Goal: Task Accomplishment & Management: Manage account settings

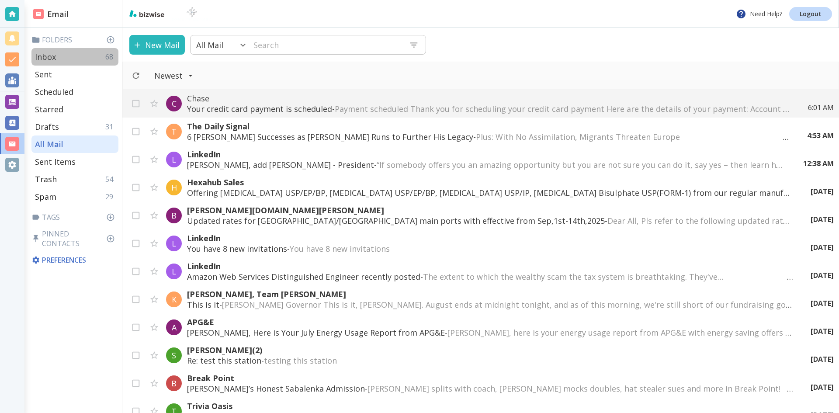
click at [43, 55] on p "Inbox" at bounding box center [45, 57] width 21 height 10
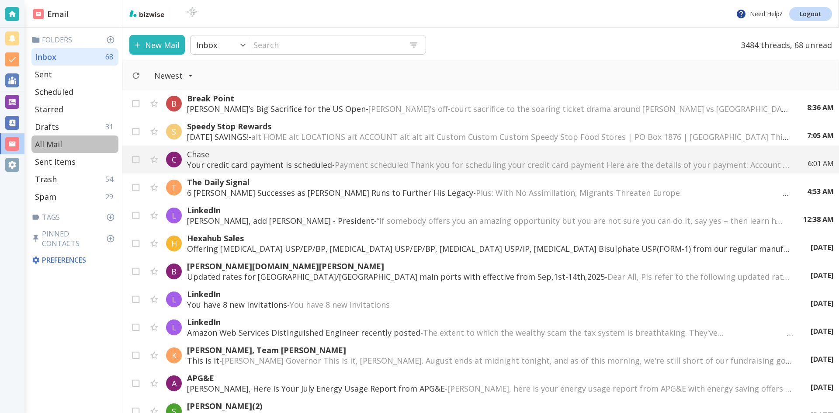
click at [50, 141] on p "All Mail" at bounding box center [48, 144] width 27 height 10
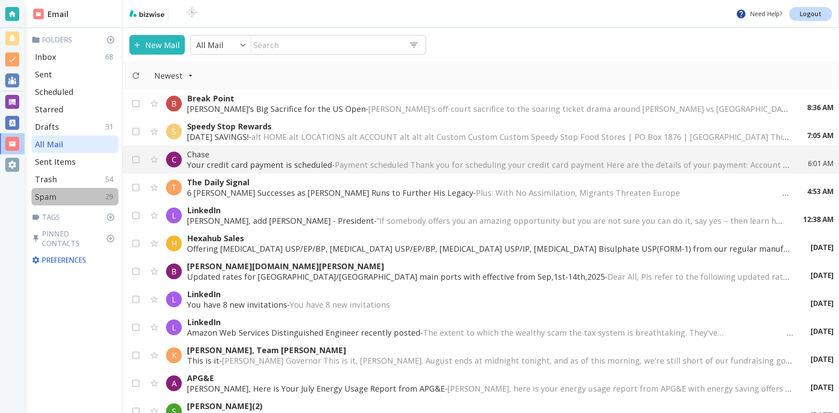
click at [48, 195] on p "Spam" at bounding box center [45, 196] width 21 height 10
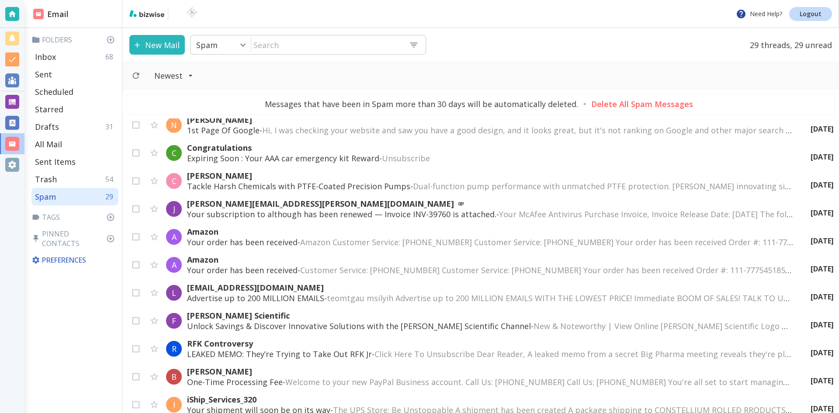
scroll to position [516, 0]
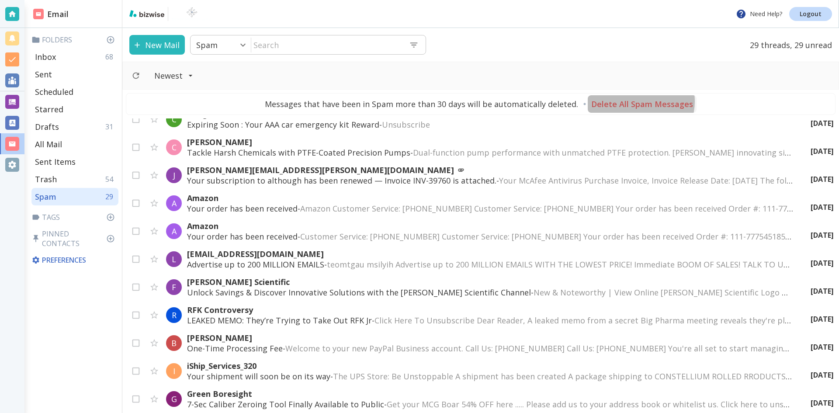
click at [634, 101] on p "Delete All Spam Messages" at bounding box center [642, 104] width 102 height 10
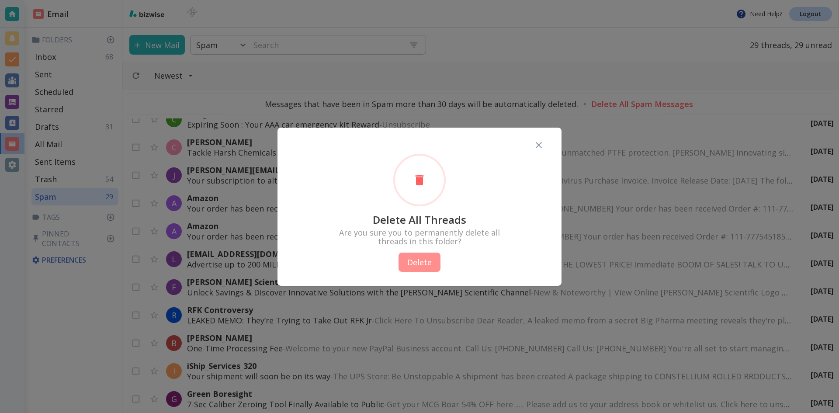
click at [420, 261] on button "Delete" at bounding box center [419, 261] width 42 height 19
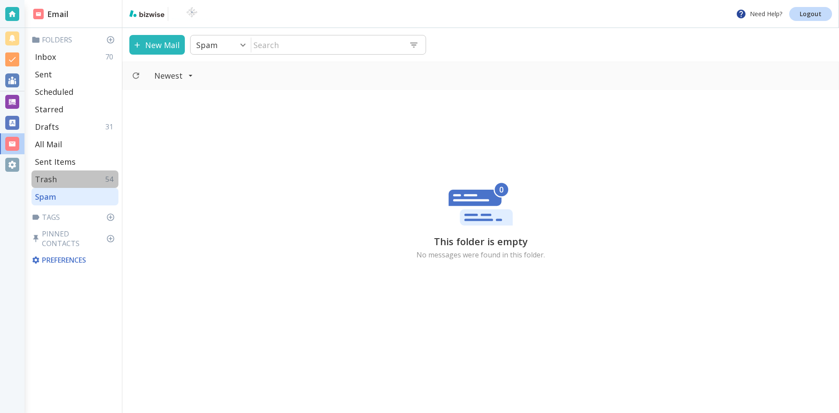
click at [50, 177] on p "Trash" at bounding box center [46, 179] width 22 height 10
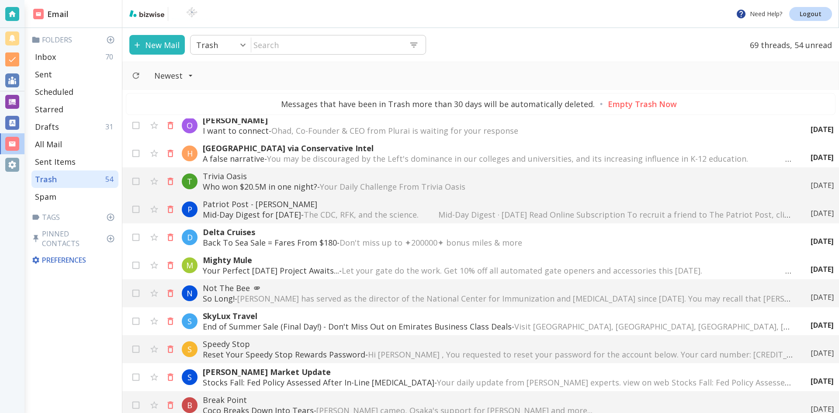
scroll to position [218, 0]
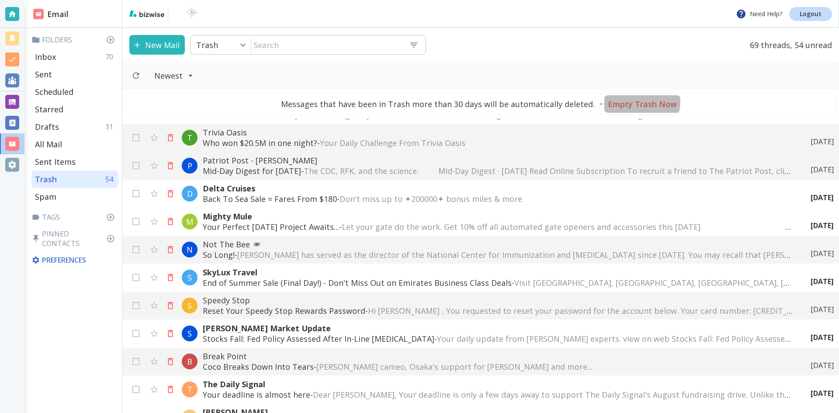
click at [635, 101] on p "Empty Trash Now" at bounding box center [642, 104] width 69 height 10
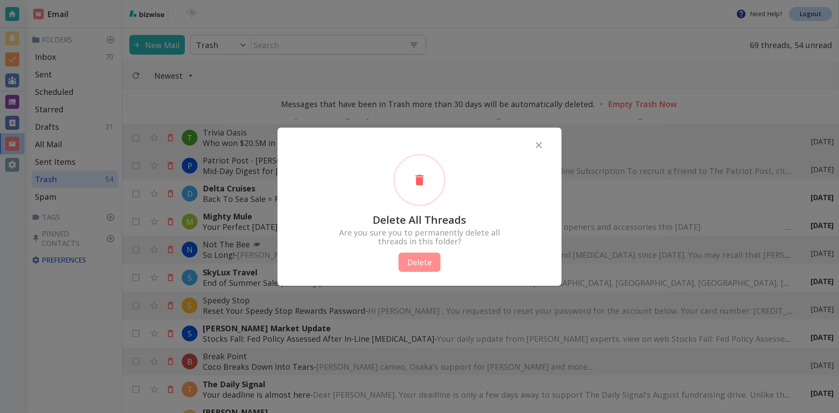
click at [411, 259] on button "Delete" at bounding box center [419, 261] width 42 height 19
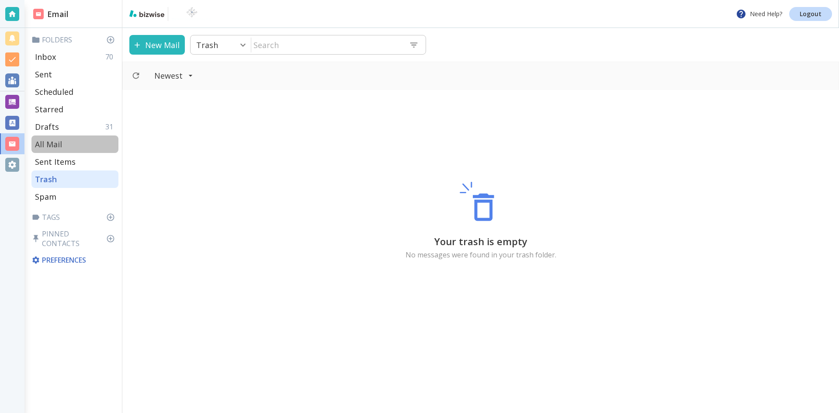
click at [55, 142] on p "All Mail" at bounding box center [48, 144] width 27 height 10
type input "5"
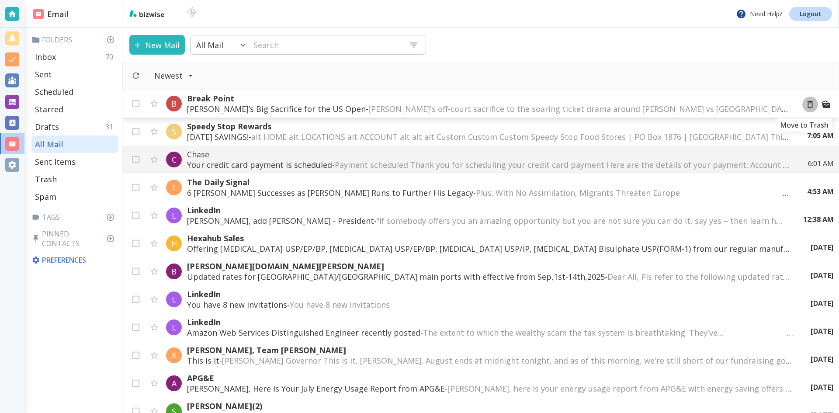
click at [805, 104] on icon "Move to Trash" at bounding box center [810, 105] width 10 height 10
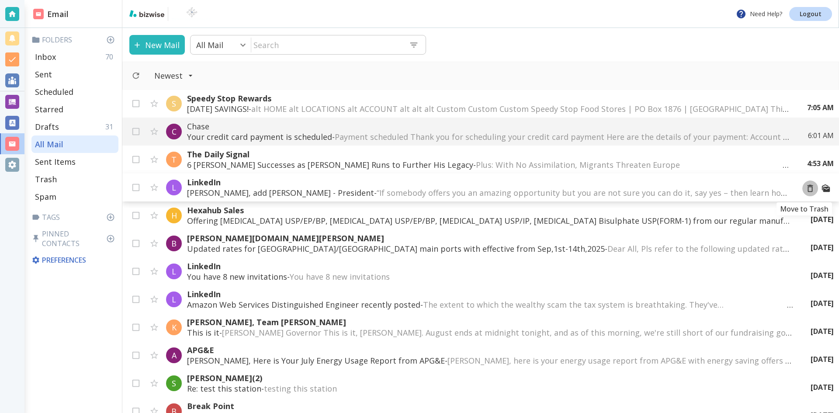
click at [807, 187] on icon "Move to Trash" at bounding box center [810, 188] width 6 height 7
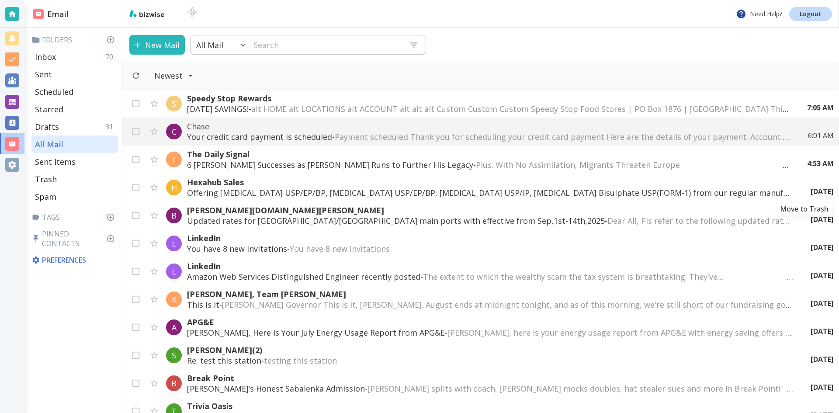
click at [0, 0] on icon "Move to Trash" at bounding box center [0, 0] width 0 height 0
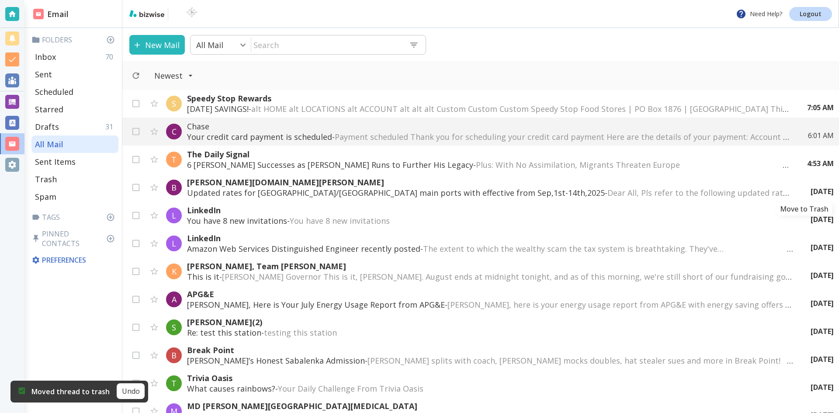
click at [0, 0] on icon "Move to Trash" at bounding box center [0, 0] width 0 height 0
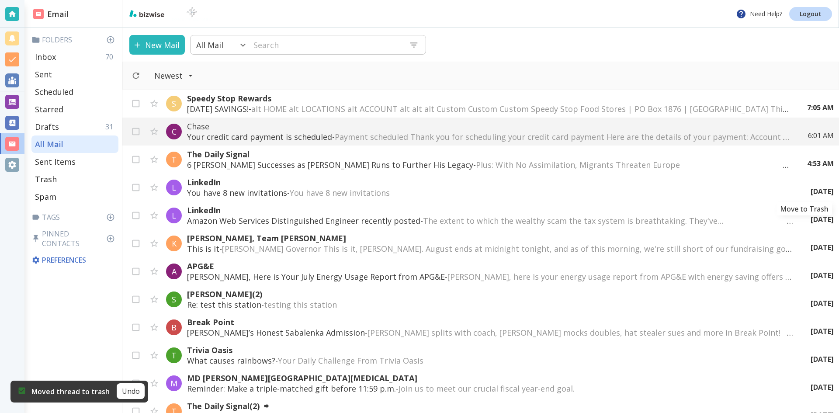
click at [0, 0] on icon "Move to Trash" at bounding box center [0, 0] width 0 height 0
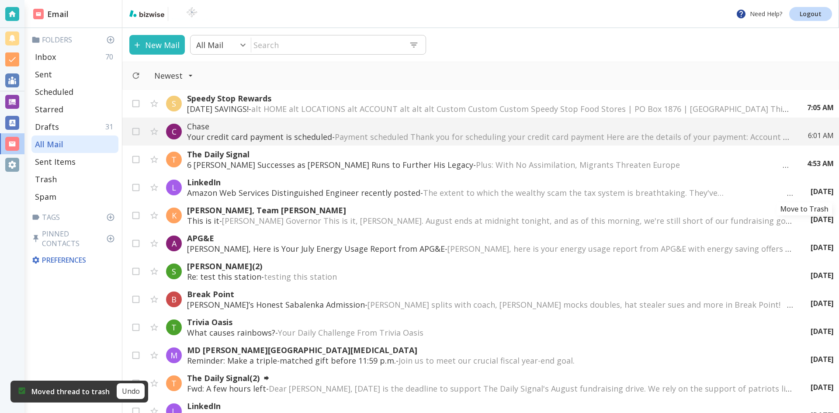
click at [0, 0] on icon "Move to Trash" at bounding box center [0, 0] width 0 height 0
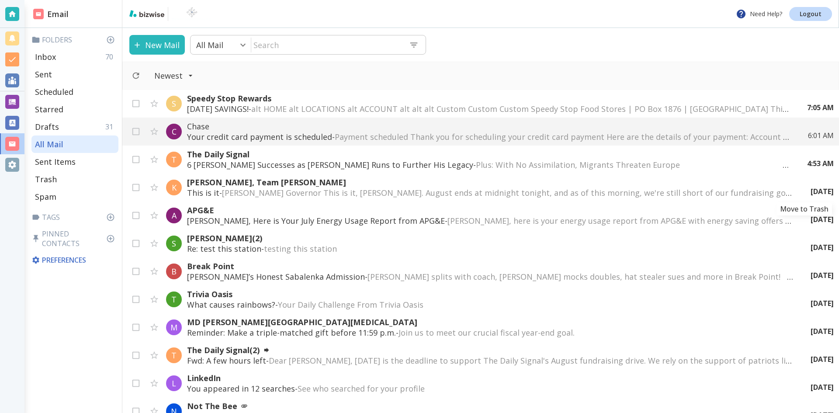
click at [0, 0] on icon "Move to Trash" at bounding box center [0, 0] width 0 height 0
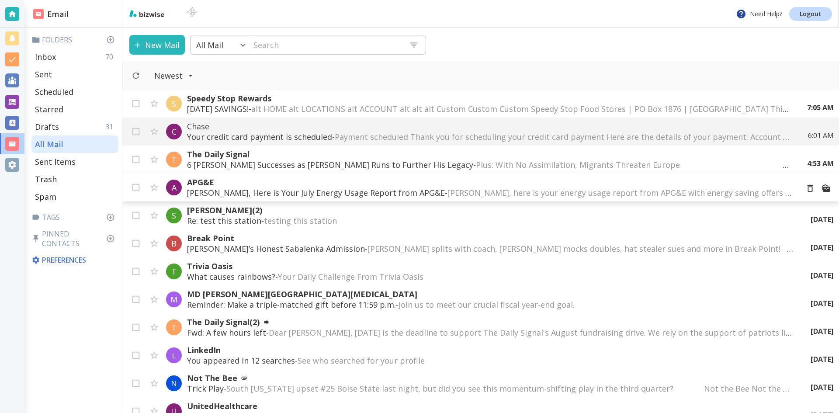
click at [473, 189] on span "[PERSON_NAME], here is your energy usage report from APG&E with energy saving o…" at bounding box center [835, 192] width 777 height 10
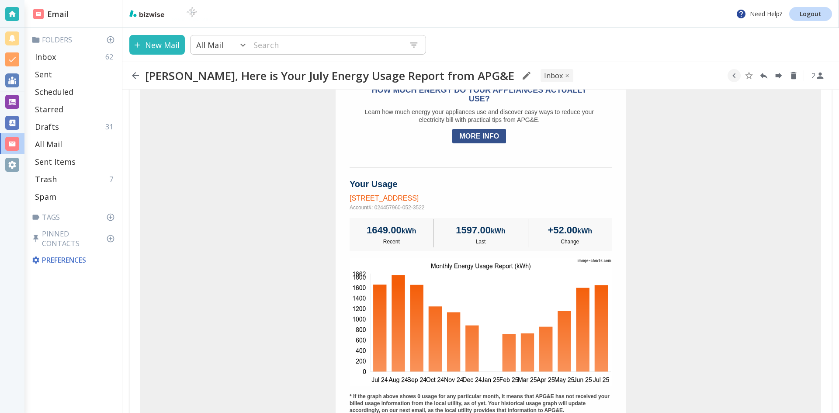
scroll to position [306, 0]
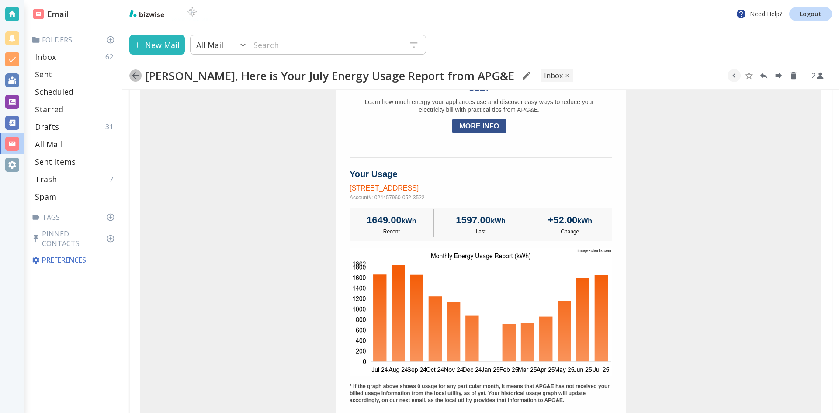
click at [135, 75] on icon "button" at bounding box center [135, 75] width 10 height 10
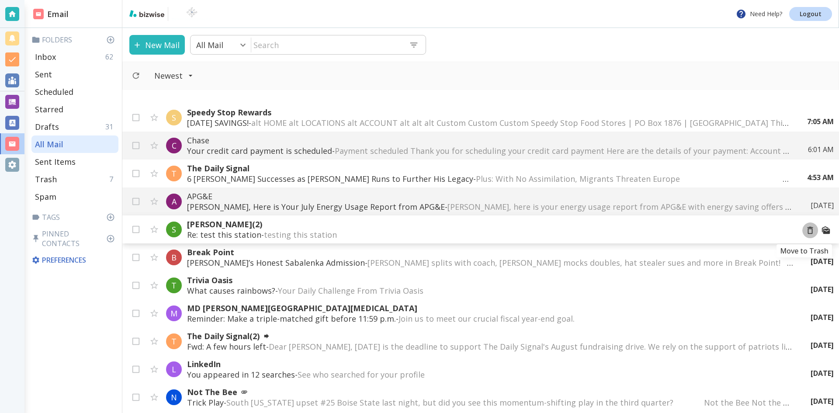
click at [807, 229] on icon "Move to Trash" at bounding box center [810, 230] width 6 height 7
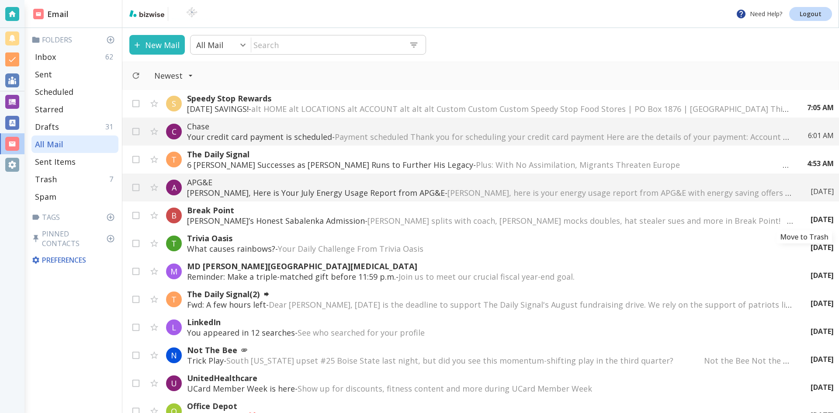
click at [0, 0] on icon "Move to Trash" at bounding box center [0, 0] width 0 height 0
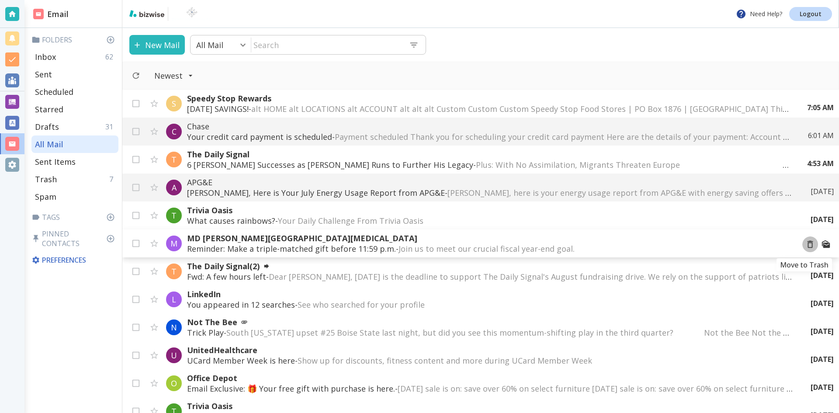
click at [805, 243] on icon "Move to Trash" at bounding box center [810, 244] width 10 height 10
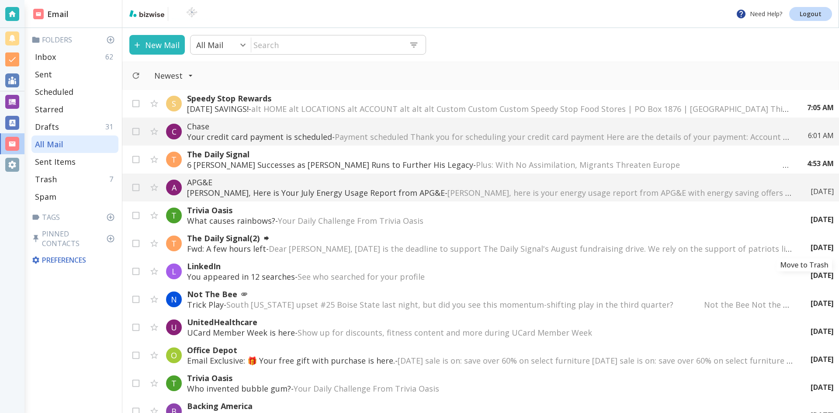
click at [0, 0] on icon "Move to Trash" at bounding box center [0, 0] width 0 height 0
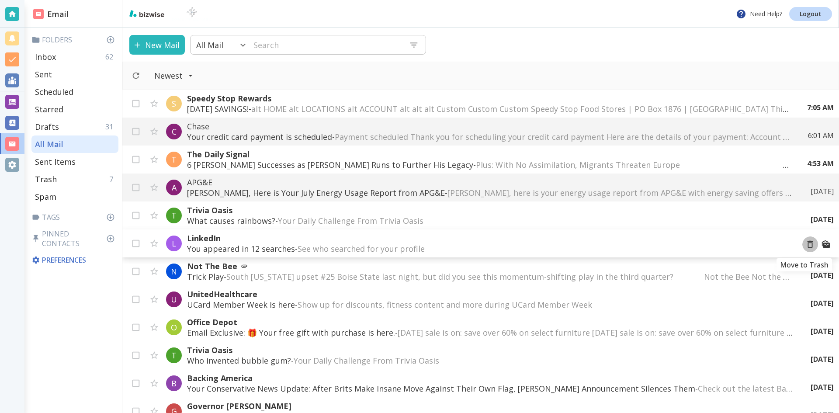
click at [805, 243] on icon "Move to Trash" at bounding box center [810, 244] width 10 height 10
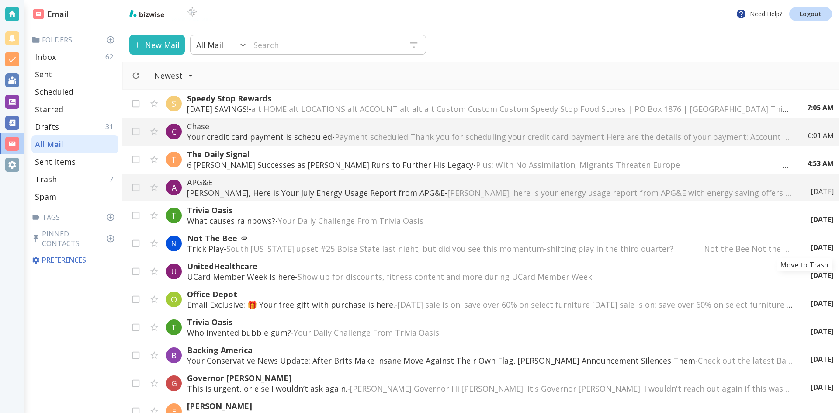
click at [0, 0] on icon "Move to Trash" at bounding box center [0, 0] width 0 height 0
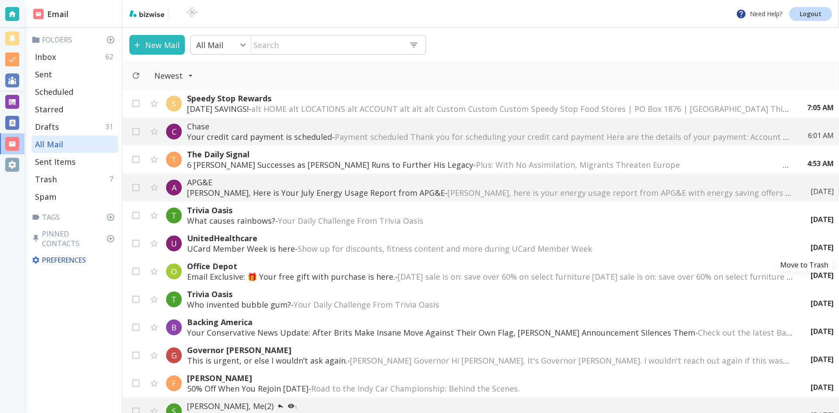
click at [0, 0] on icon "Move to Trash" at bounding box center [0, 0] width 0 height 0
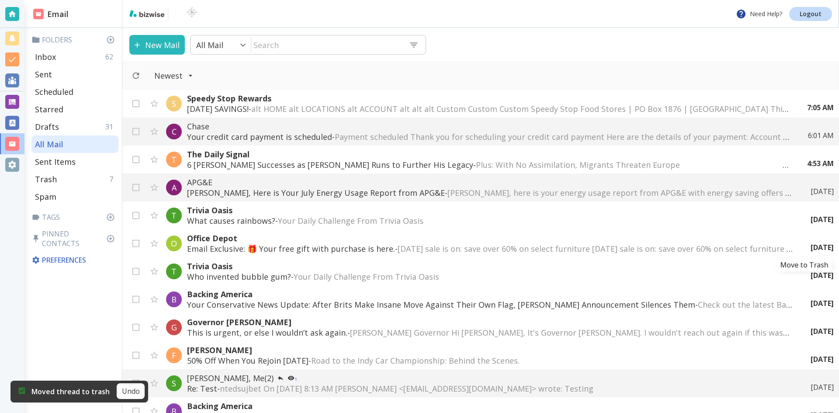
click at [0, 0] on icon "Move to Trash" at bounding box center [0, 0] width 0 height 0
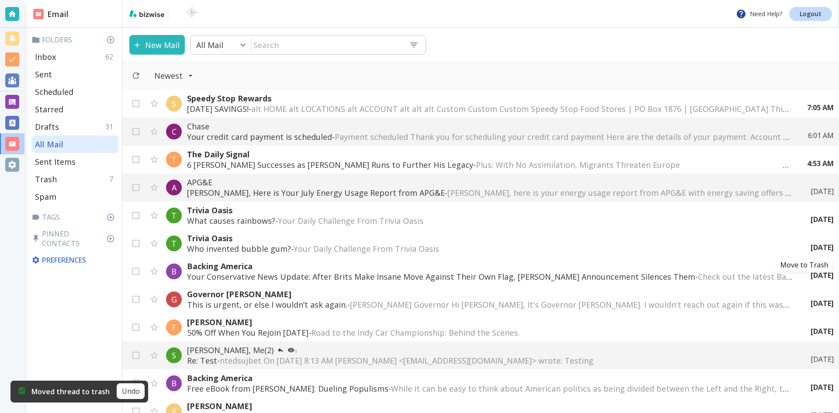
click at [0, 0] on icon "Move to Trash" at bounding box center [0, 0] width 0 height 0
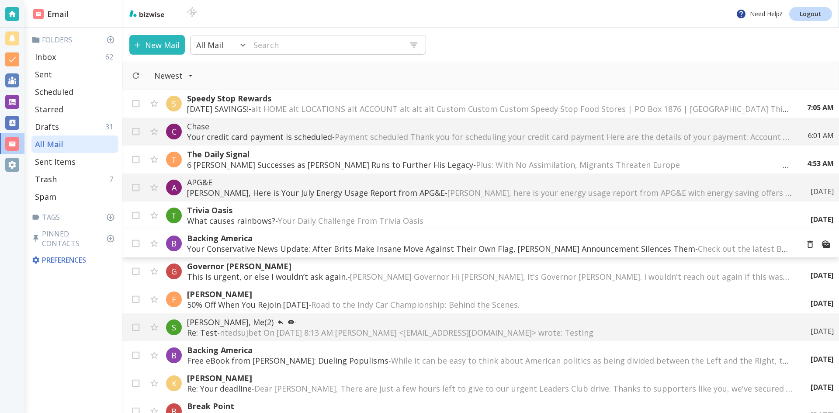
click at [433, 245] on p "Your Conservative News Update: After Brits Make Insane Move Against Their Own F…" at bounding box center [489, 248] width 605 height 10
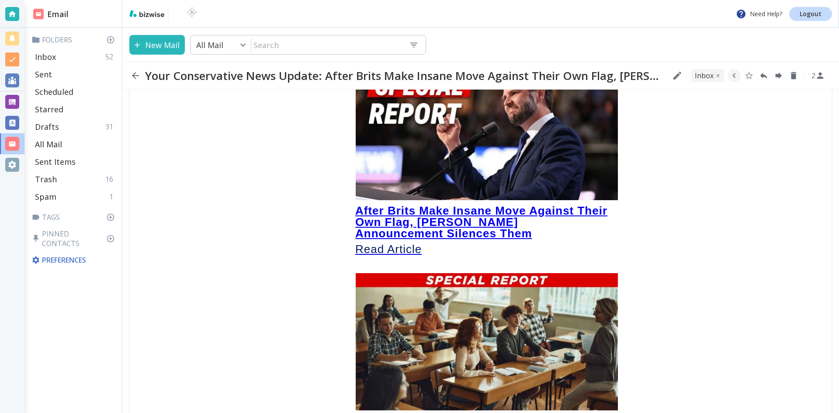
scroll to position [306, 0]
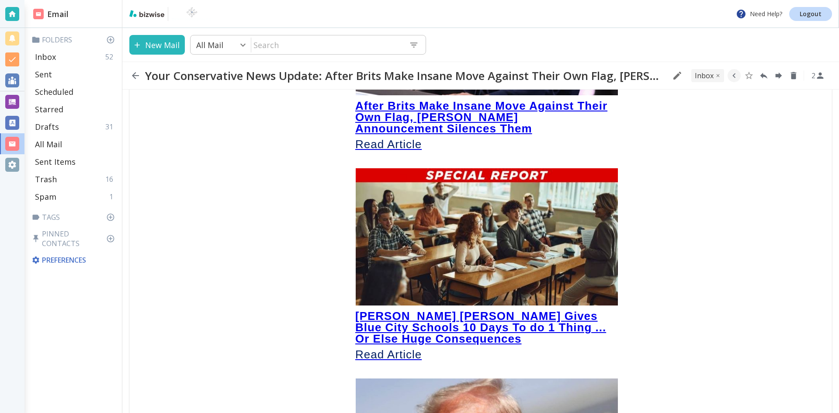
click at [471, 100] on strong "After Brits Make Insane Move Against Their Own Flag, [PERSON_NAME] Announcement…" at bounding box center [481, 117] width 252 height 36
